Goal: Task Accomplishment & Management: Complete application form

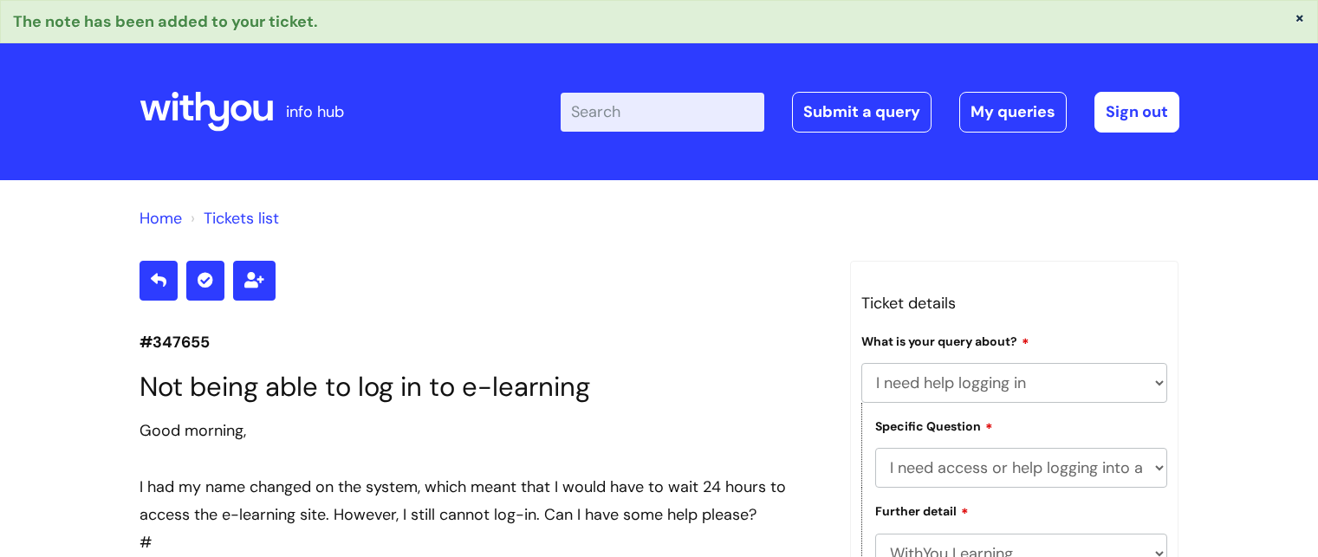
select select "I need help logging in"
select select "I need access or help logging into a system, including Single Sign On"
select select "WithYou Learning"
click at [866, 117] on link "Submit a query" at bounding box center [861, 112] width 139 height 40
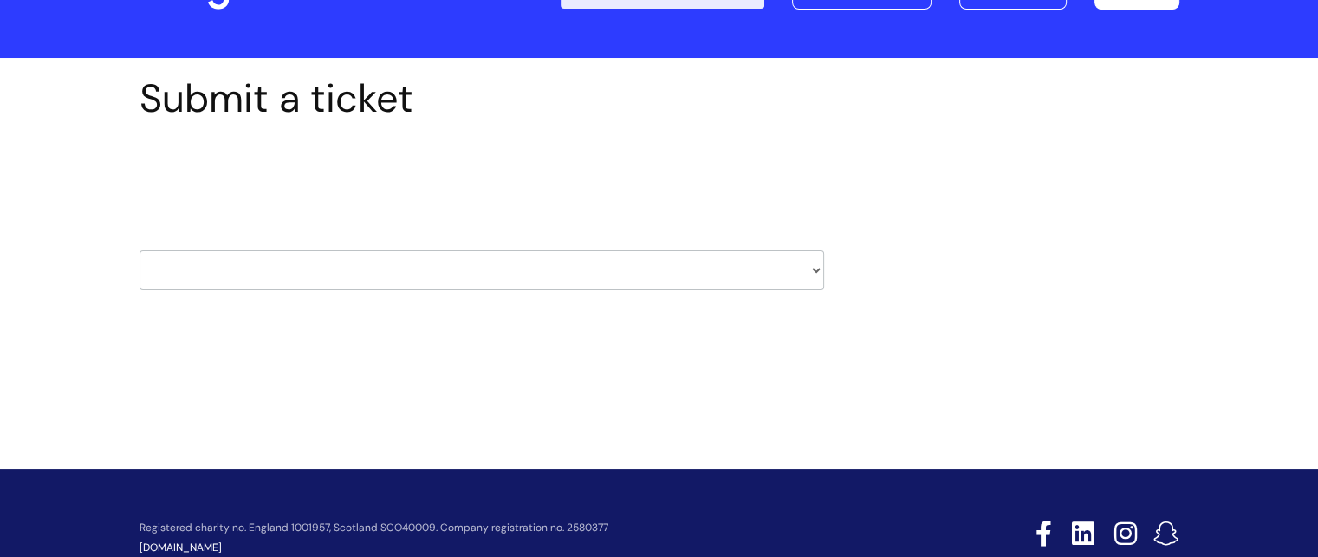
scroll to position [87, 0]
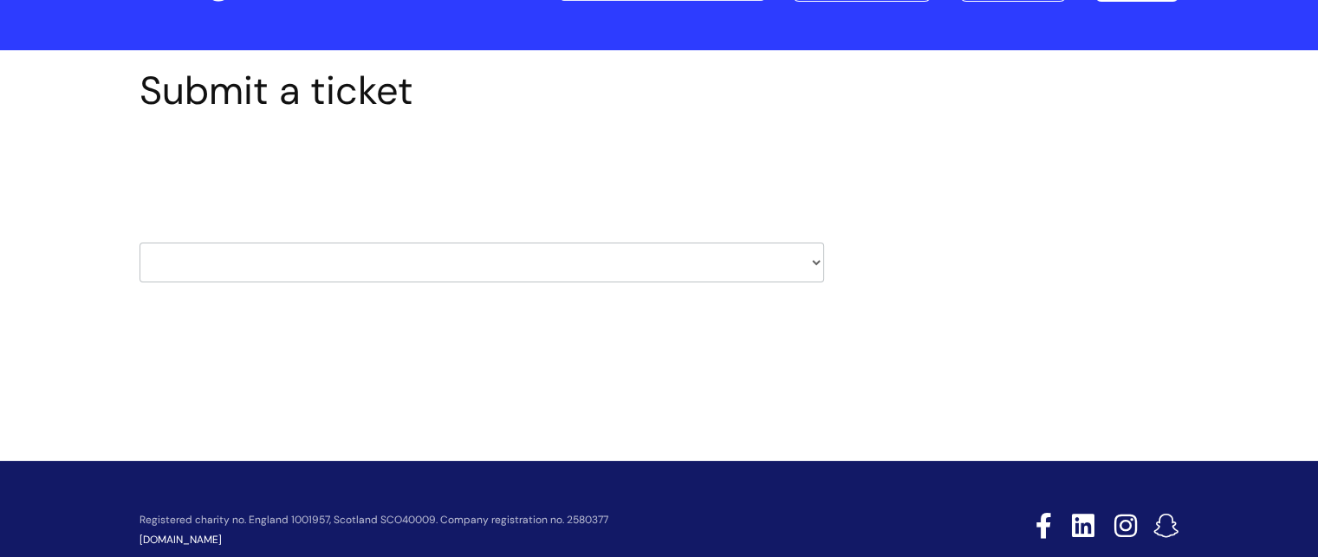
click at [614, 269] on select "HR / People IT and Support Clinical Drug Alerts Finance Accounts Data Support T…" at bounding box center [481, 263] width 685 height 40
select select "it_and_support"
click at [139, 243] on select "HR / People IT and Support Clinical Drug Alerts Finance Accounts Data Support T…" at bounding box center [481, 263] width 685 height 40
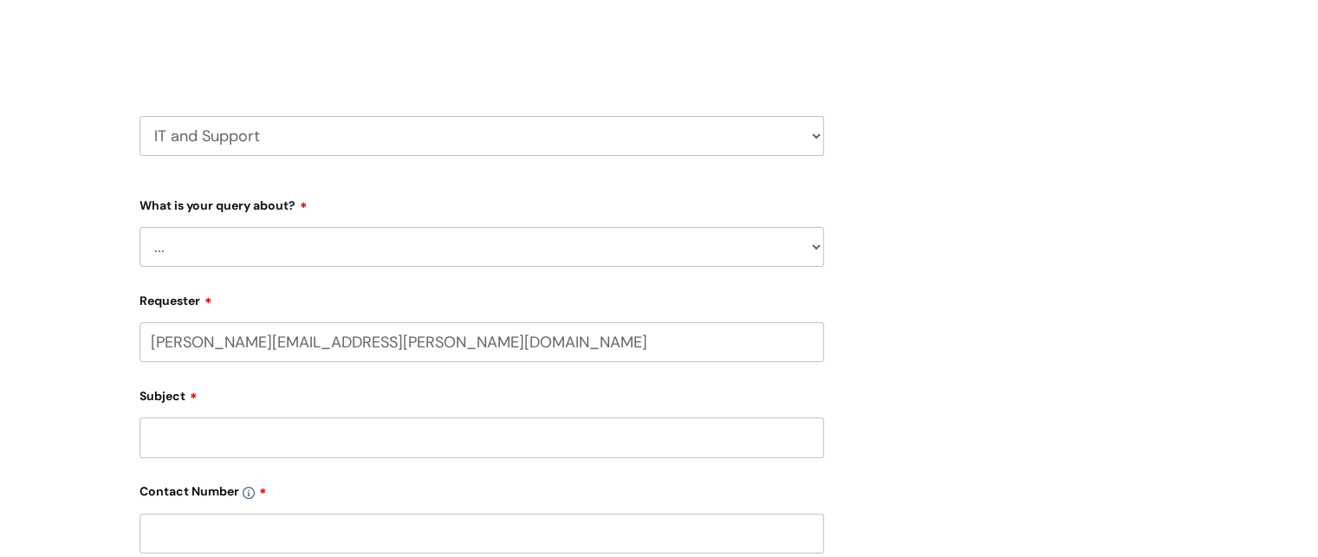
scroll to position [220, 0]
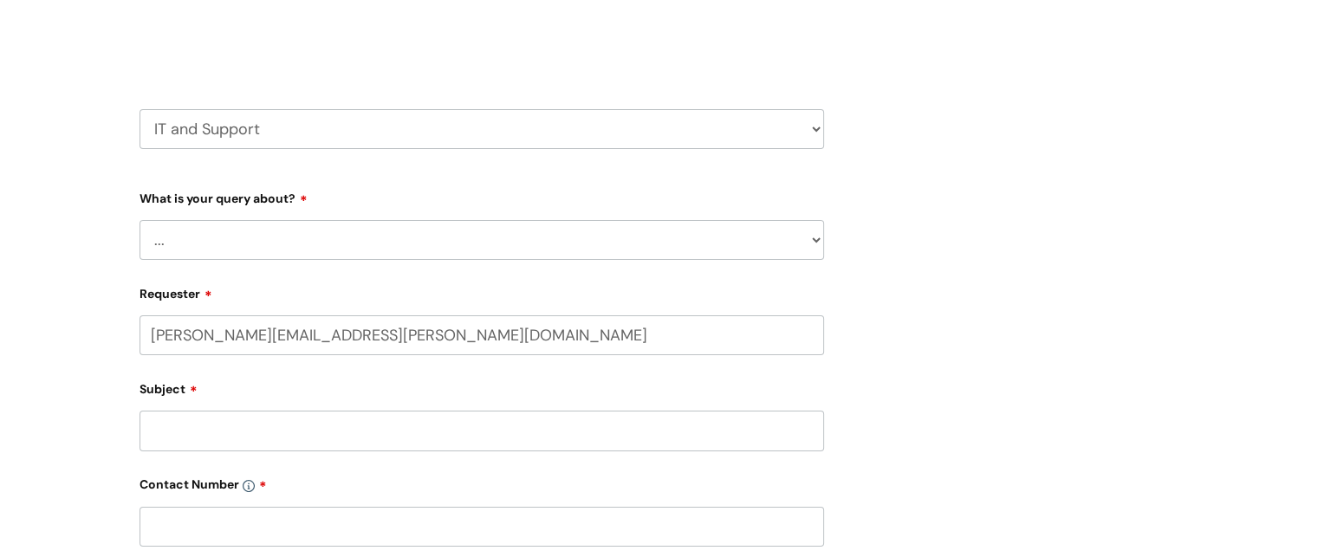
click at [421, 254] on select "... Mobile Phone Reset & MFA Accounts, Starters and Leavers IT Hardware issue I…" at bounding box center [481, 240] width 685 height 40
select select "I need help logging in"
click at [139, 220] on select "... Mobile Phone Reset & MFA Accounts, Starters and Leavers IT Hardware issue I…" at bounding box center [481, 240] width 685 height 40
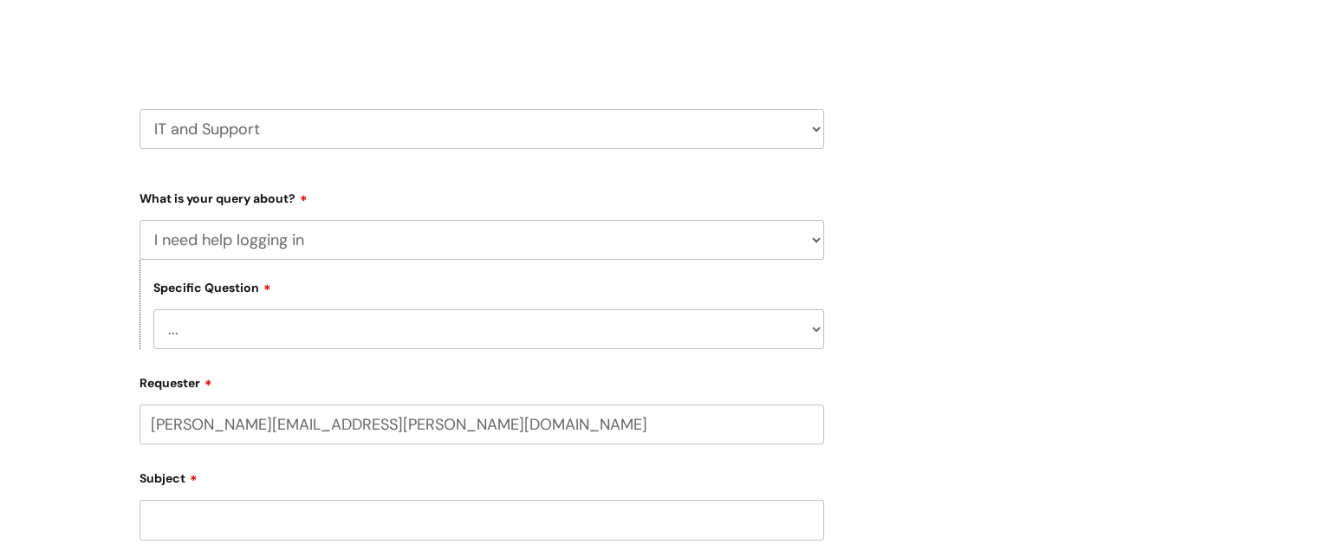
click at [255, 348] on select "... I need help logging into my laptop/chromebook I need access or help logging…" at bounding box center [488, 329] width 671 height 40
select select "I need access or help logging into a system, including Single Sign On"
click at [153, 309] on select "... I need help logging into my laptop/chromebook I need access or help logging…" at bounding box center [488, 329] width 671 height 40
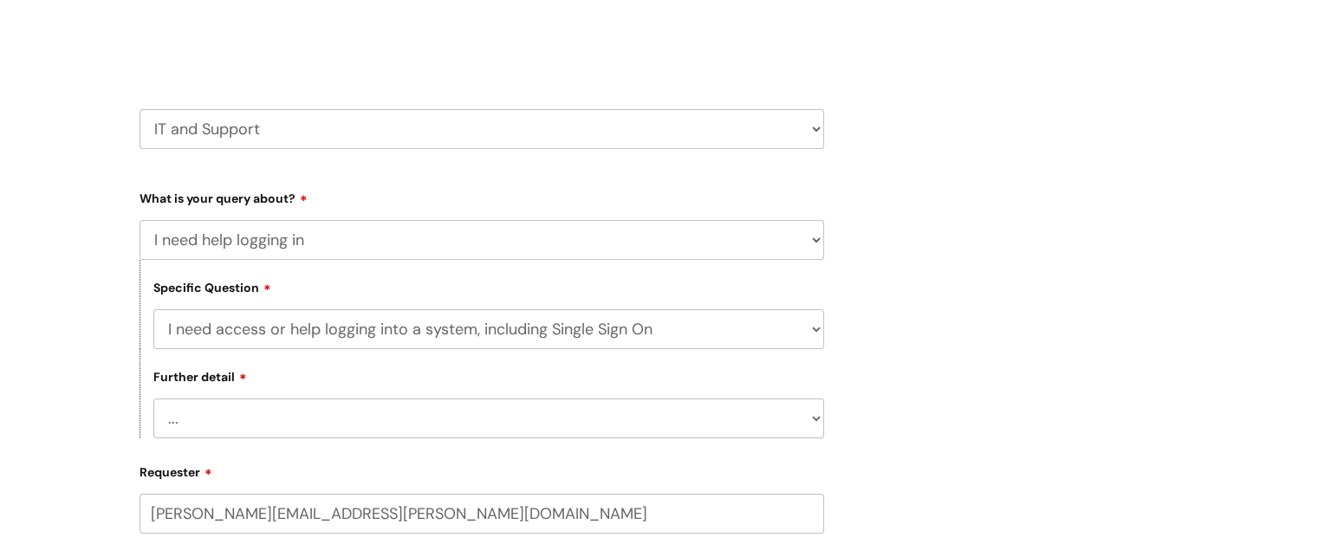
click at [554, 407] on select "... Nebula Halo IT Portal PCMIS Ulysses iTrent CJSM NHS email Summary Care Reco…" at bounding box center [488, 419] width 671 height 40
select select "iTrent"
click at [153, 399] on select "... Nebula Halo IT Portal PCMIS Ulysses iTrent CJSM NHS email Summary Care Reco…" at bounding box center [488, 419] width 671 height 40
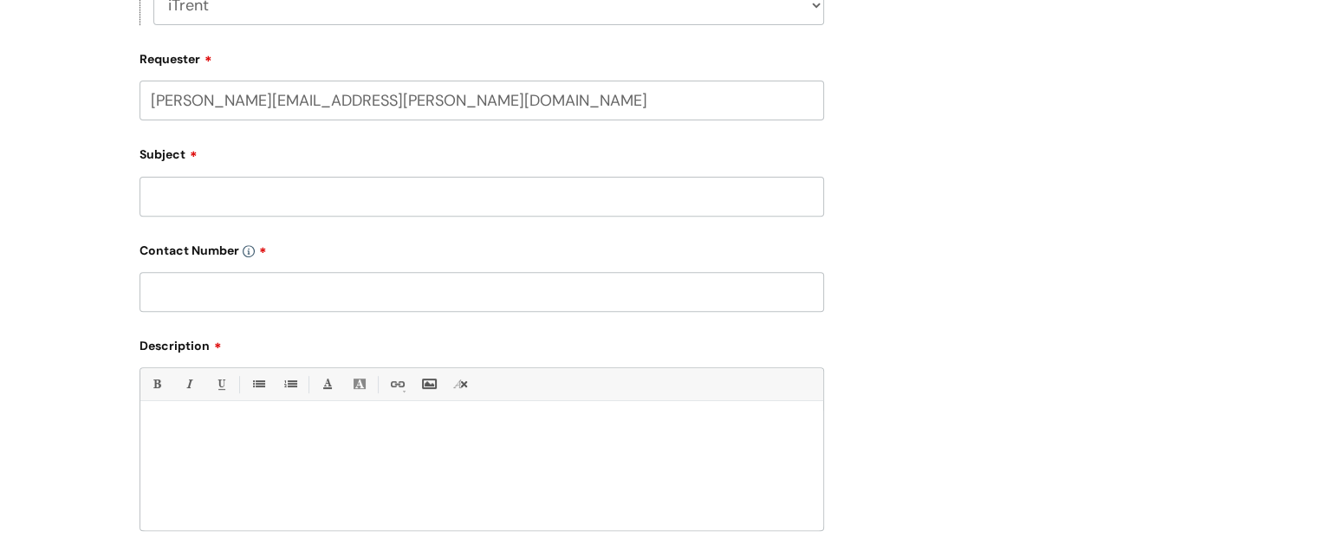
scroll to position [638, 0]
click at [205, 183] on input "Subject" at bounding box center [481, 192] width 685 height 40
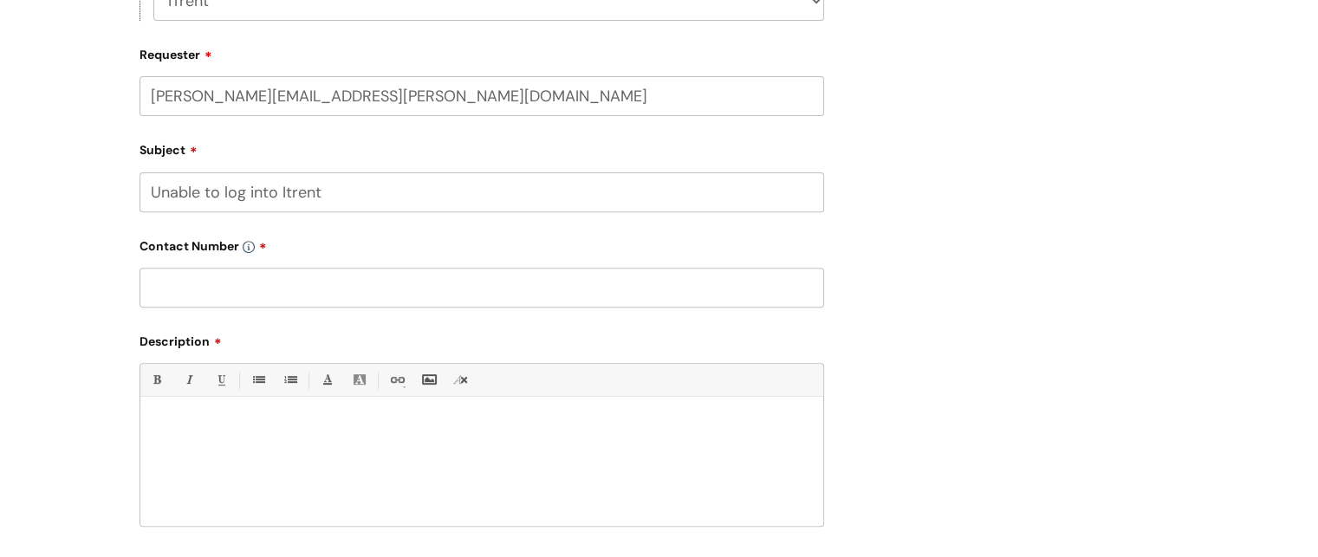
type input "Unable to log into Itrent"
click at [189, 283] on input "text" at bounding box center [481, 288] width 685 height 40
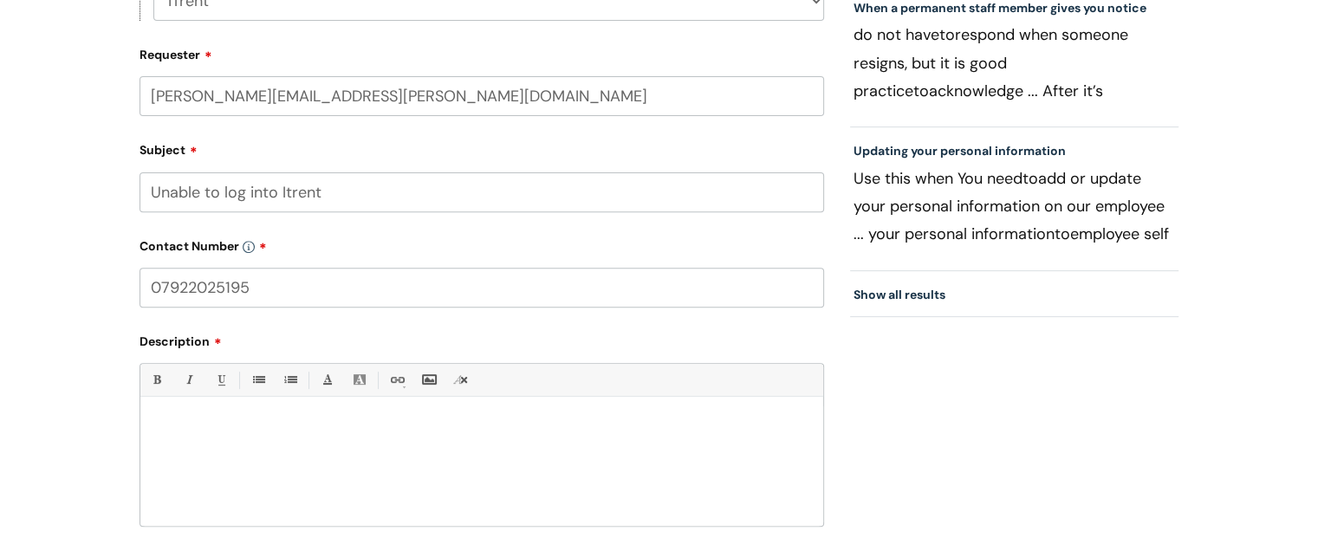
type input "07922025195"
click at [357, 425] on p at bounding box center [481, 427] width 657 height 16
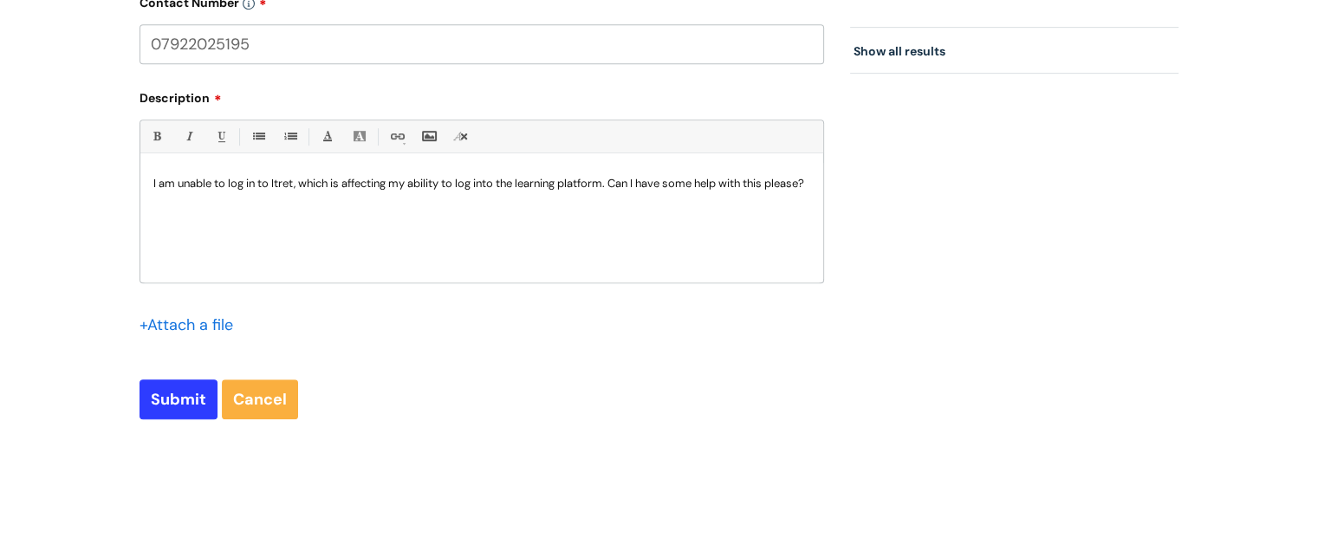
scroll to position [972, 0]
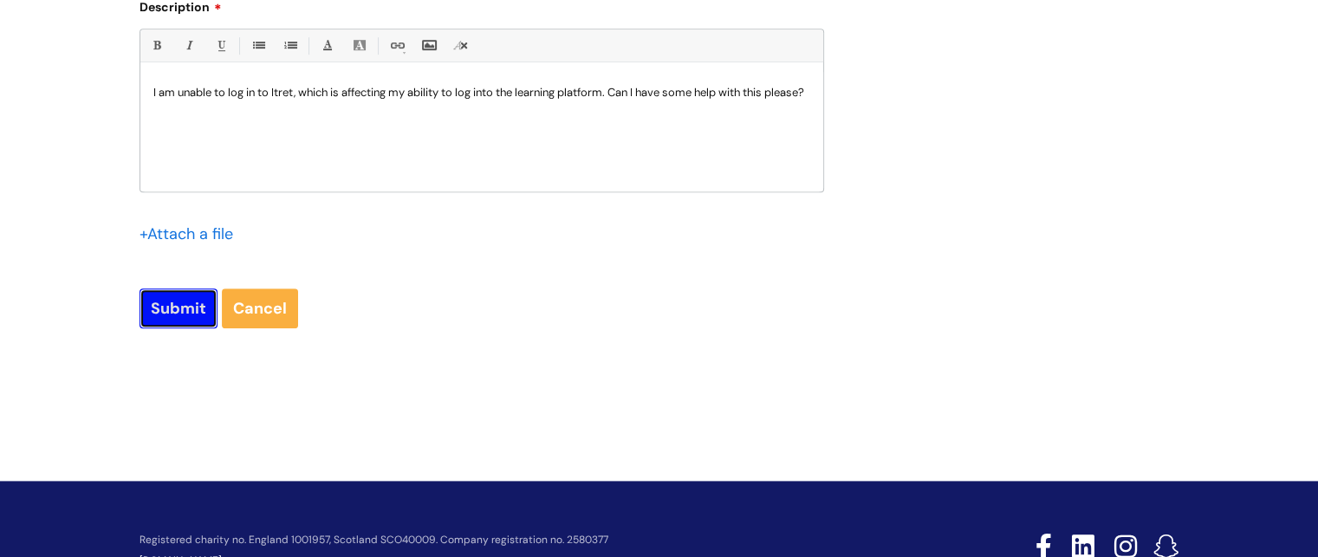
click at [171, 309] on input "Submit" at bounding box center [178, 309] width 78 height 40
type input "Please Wait..."
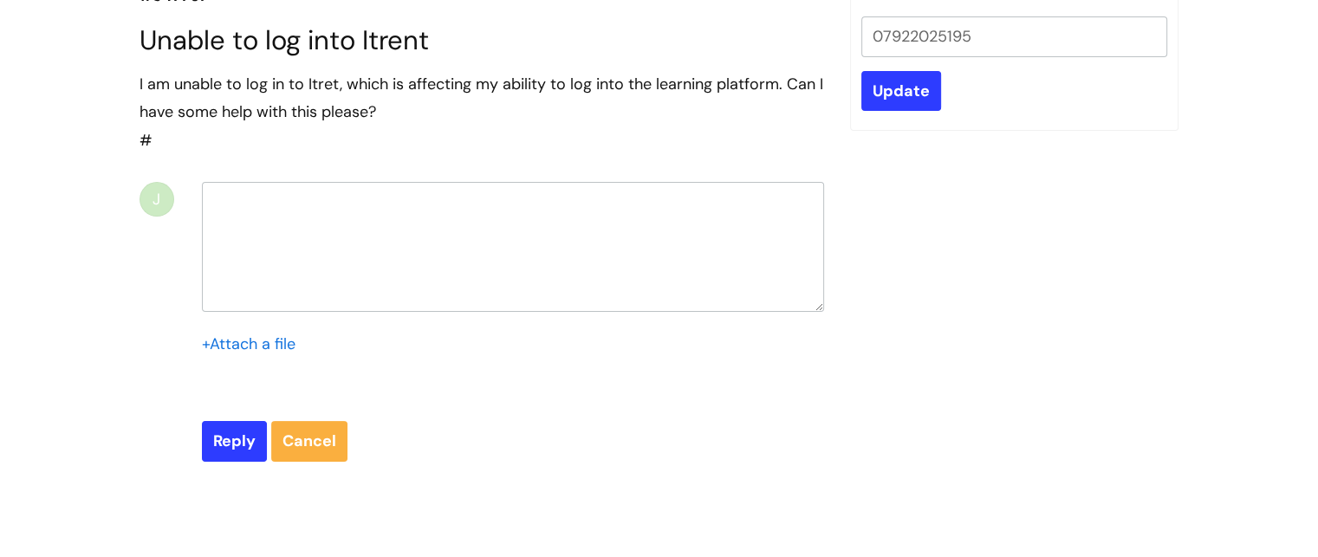
scroll to position [348, 0]
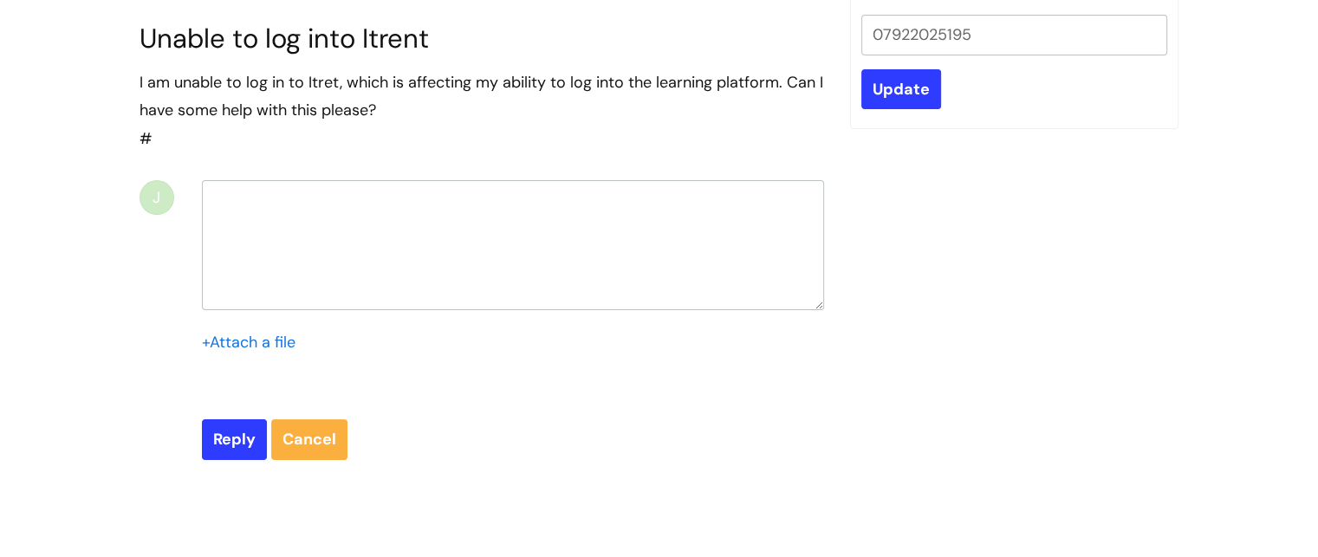
select select "I need help logging in"
select select "I need access or help logging into a system, including Single Sign On"
select select "iTrent"
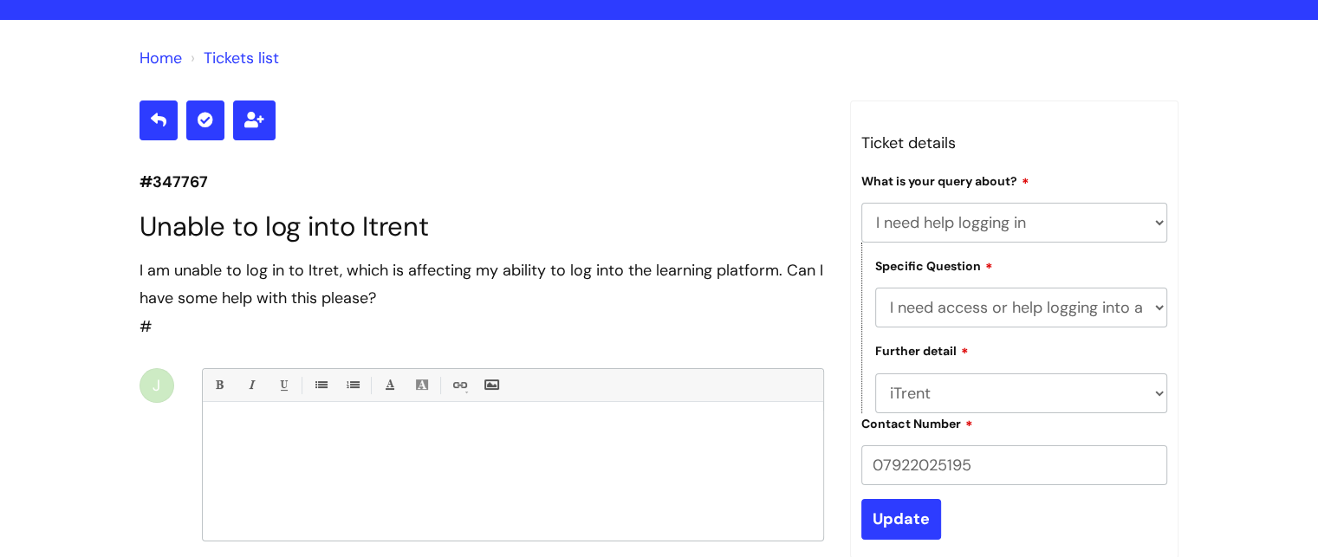
scroll to position [157, 0]
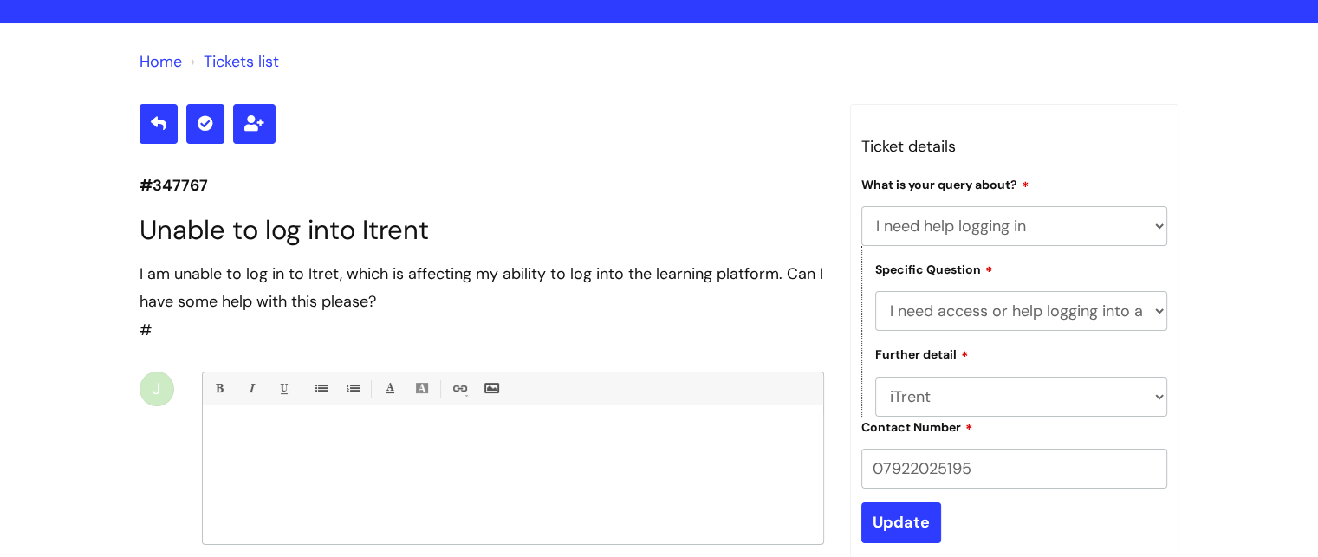
drag, startPoint x: 1330, startPoint y: 155, endPoint x: 1324, endPoint y: 269, distance: 114.5
click at [1317, 269] on html "× Your ticket has been created. info hub Enter your search term here... Search …" at bounding box center [659, 121] width 1318 height 557
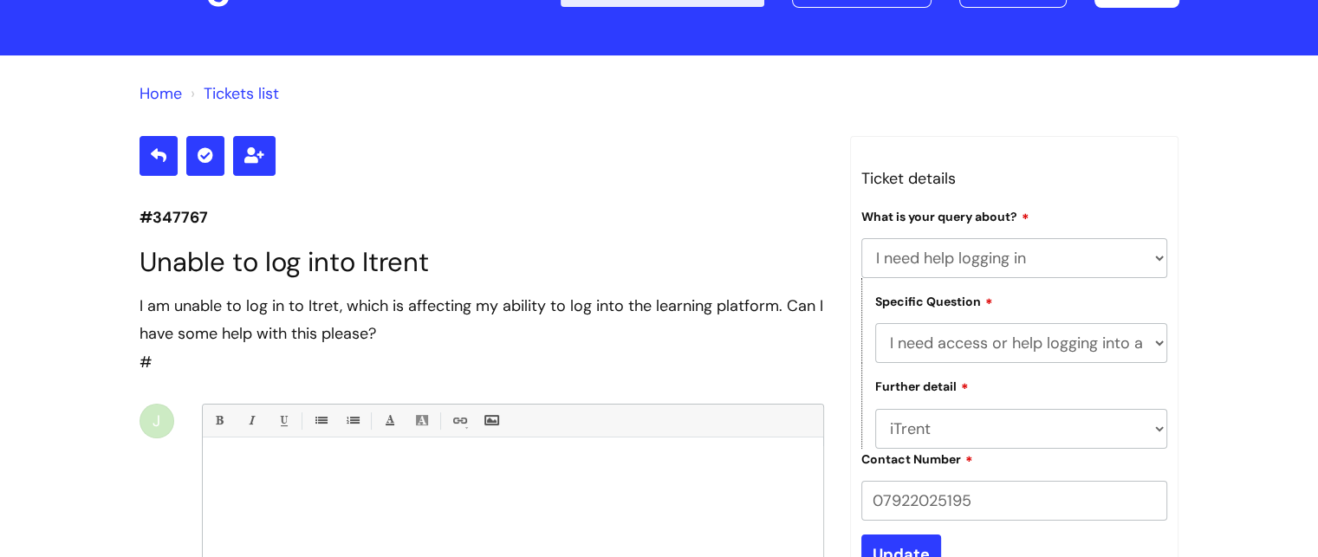
scroll to position [113, 0]
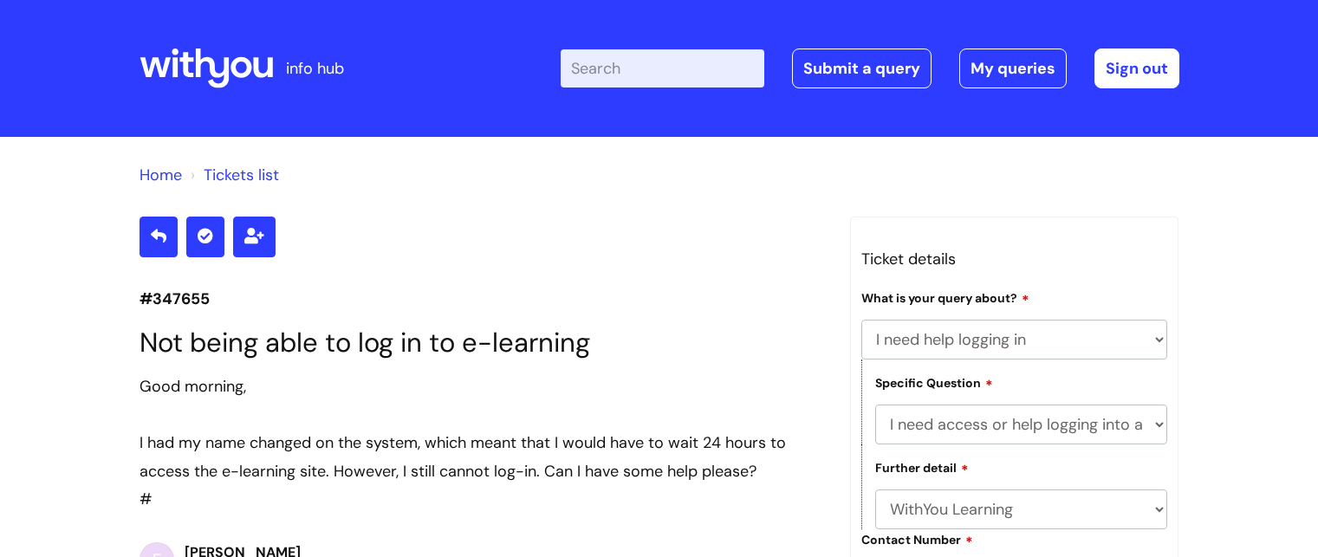
select select "I need help logging in"
select select "I need access or help logging into a system, including Single Sign On"
select select "WithYou Learning"
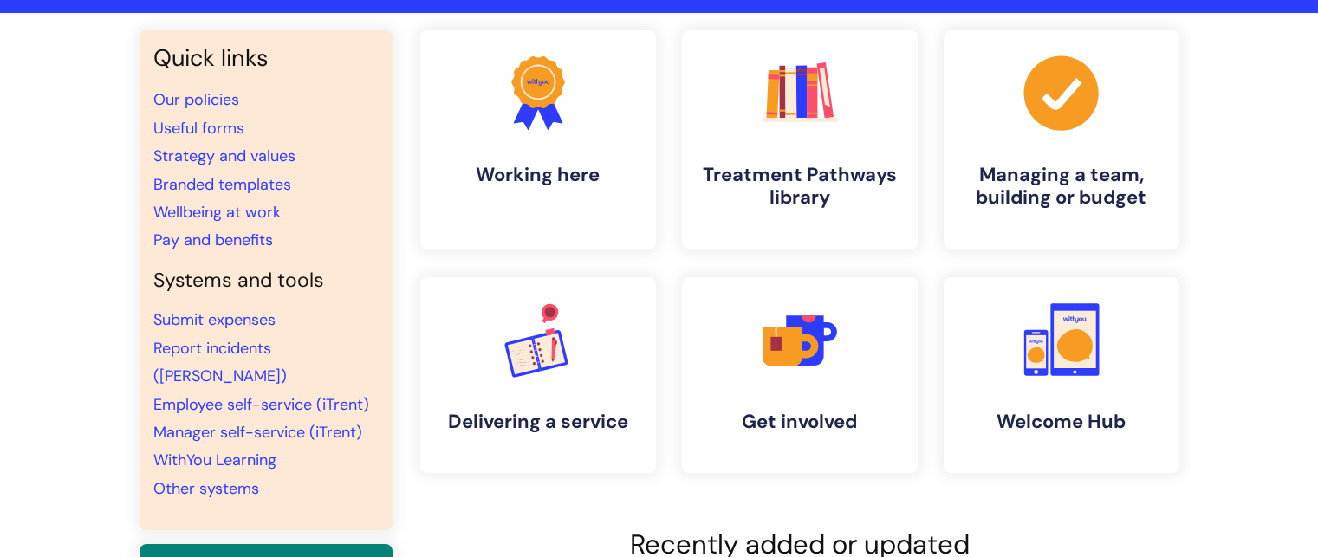
scroll to position [118, 0]
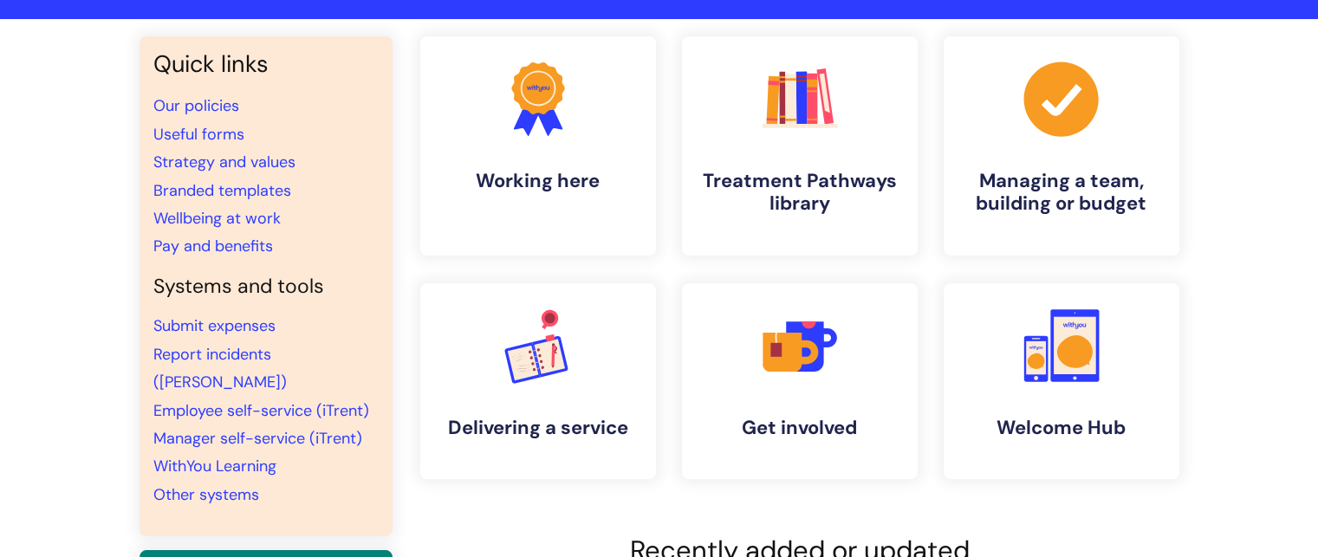
click at [1313, 176] on html "info hub Enter your search term here... Search Submit a query My queries Welcom…" at bounding box center [659, 160] width 1318 height 557
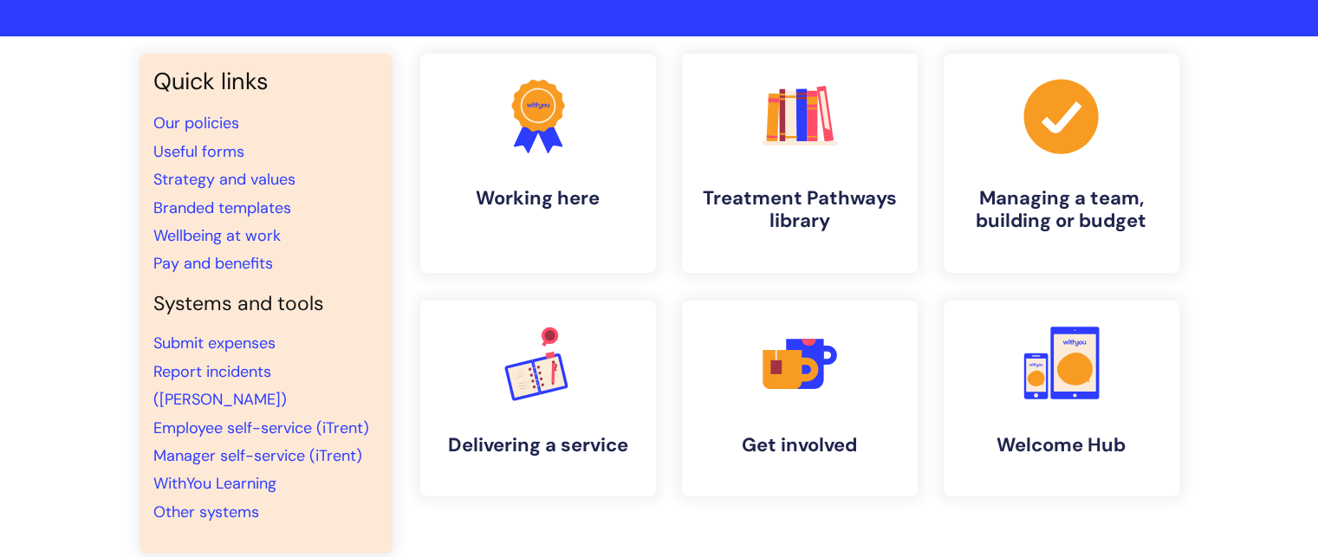
scroll to position [99, 0]
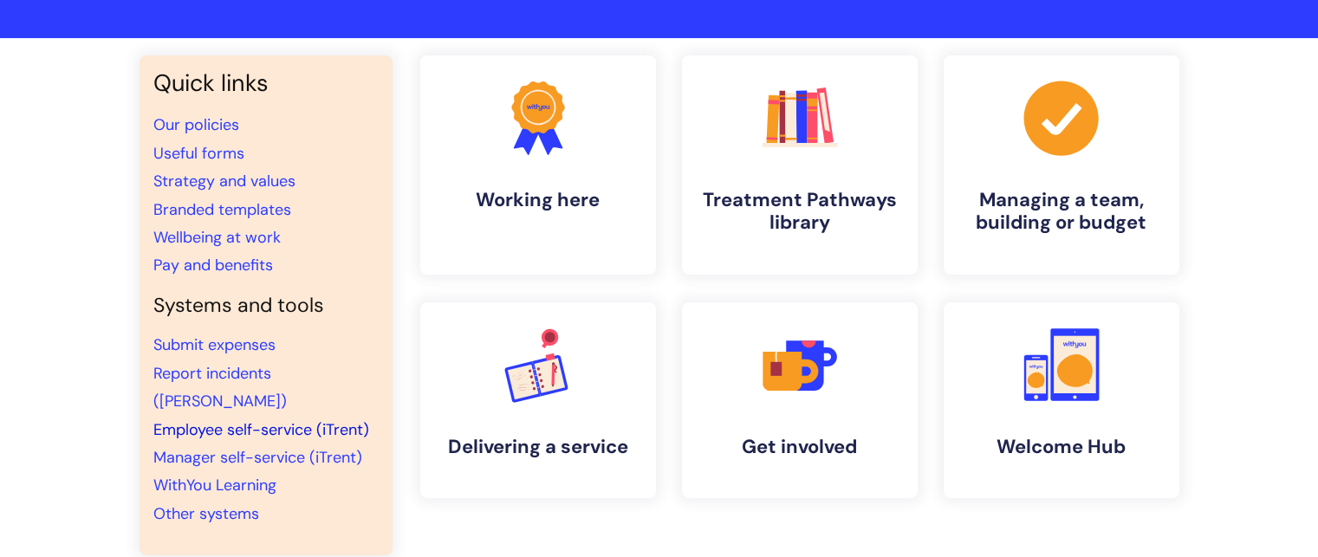
click at [294, 419] on link "Employee self-service (iTrent)" at bounding box center [261, 429] width 216 height 21
click at [237, 475] on link "WithYou Learning" at bounding box center [214, 485] width 123 height 21
